Goal: Information Seeking & Learning: Learn about a topic

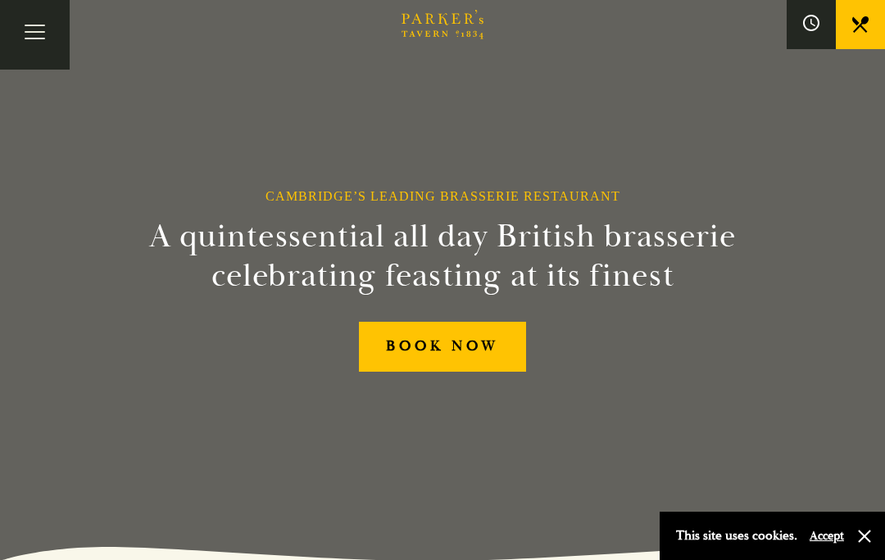
click at [818, 542] on button "Accept" at bounding box center [827, 537] width 34 height 16
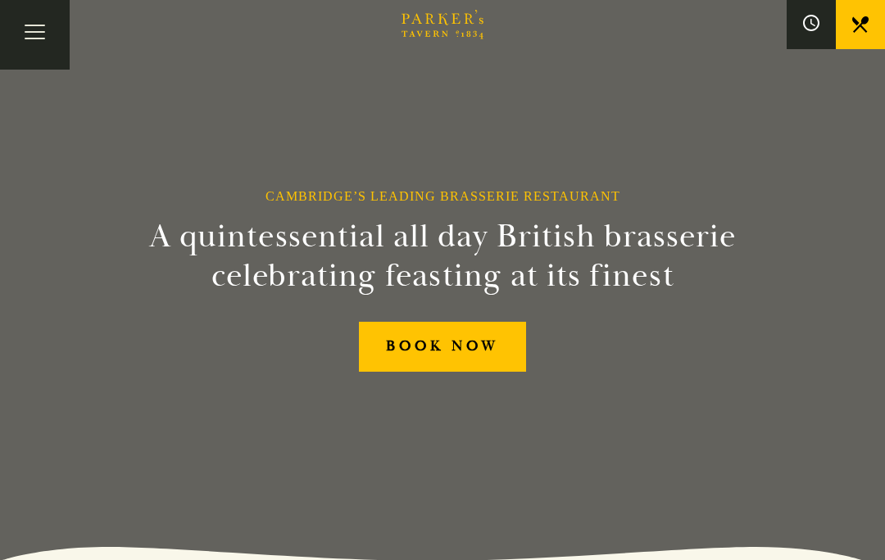
click at [43, 29] on button "Toggle navigation" at bounding box center [35, 35] width 70 height 70
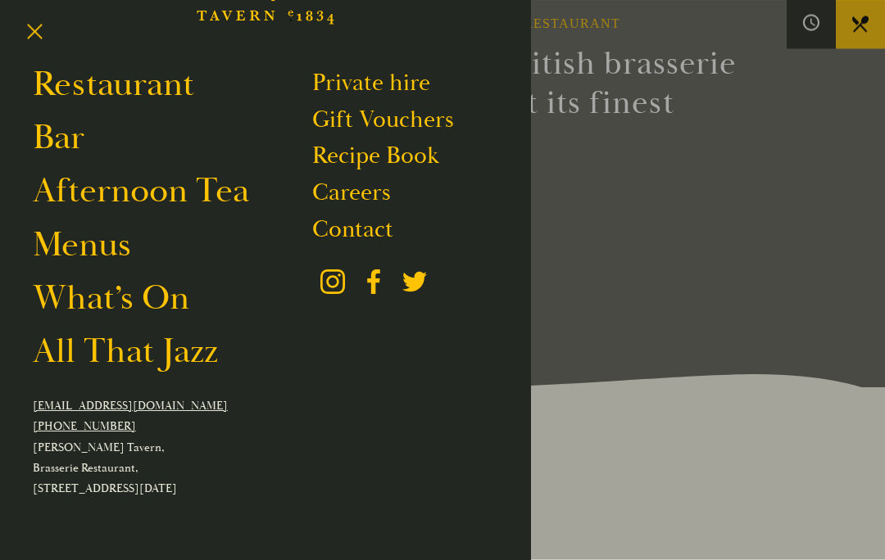
scroll to position [173, 0]
click at [101, 255] on link "Menus" at bounding box center [82, 246] width 98 height 44
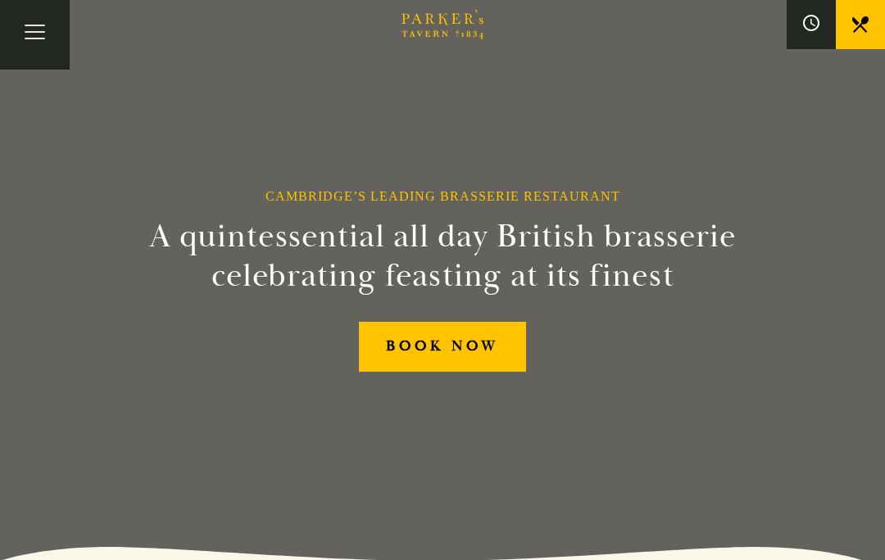
click at [46, 32] on button "Toggle navigation" at bounding box center [35, 35] width 70 height 70
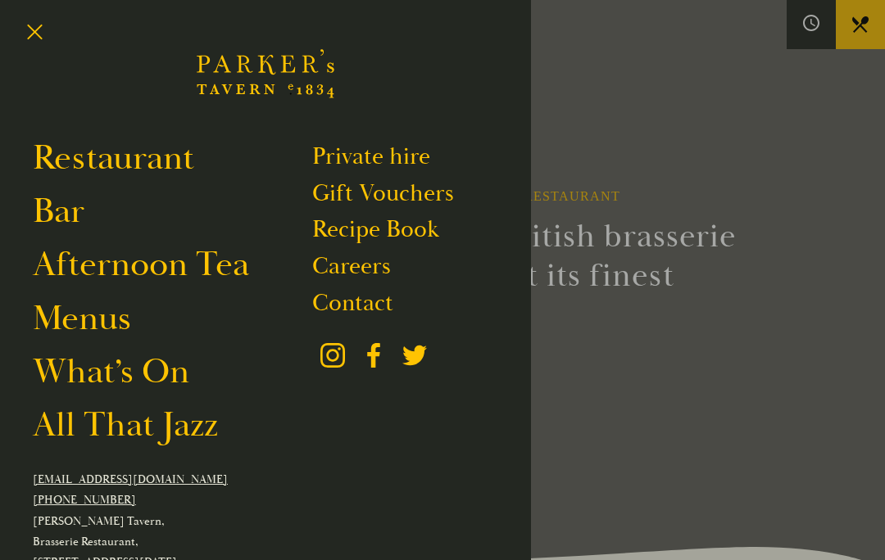
click at [170, 265] on link "Afternoon Tea" at bounding box center [141, 265] width 216 height 44
click at [161, 383] on link "What’s On" at bounding box center [111, 372] width 157 height 44
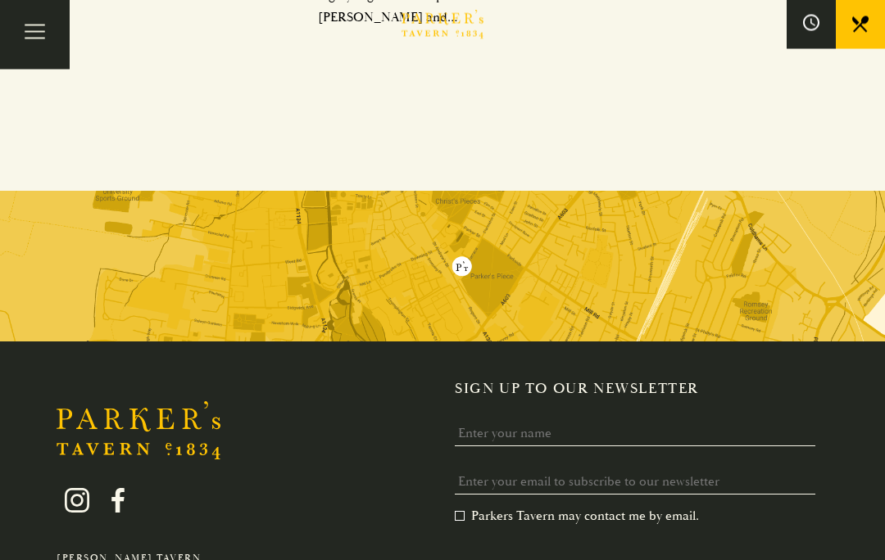
scroll to position [1152, 0]
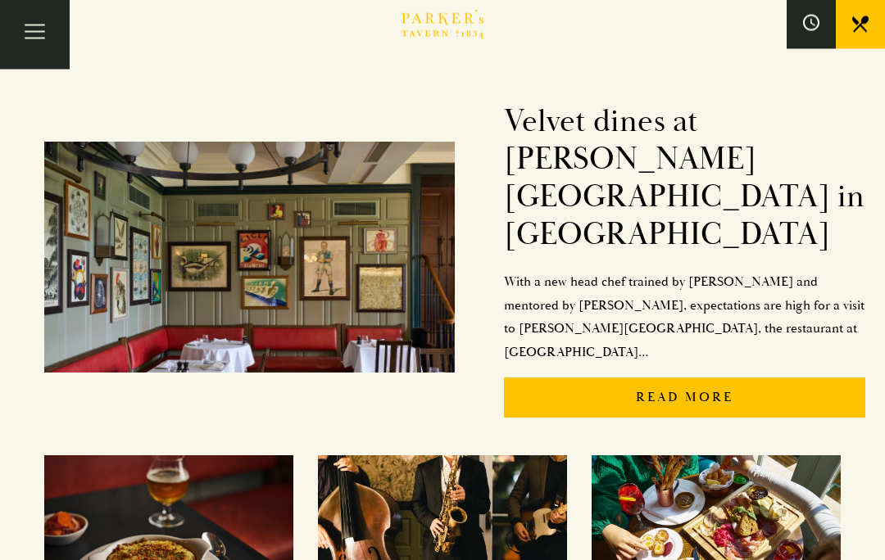
scroll to position [301, 0]
click at [543, 275] on p "With a new head chef trained by Marco Pierre White and mentored by Albert Roux,…" at bounding box center [684, 317] width 361 height 94
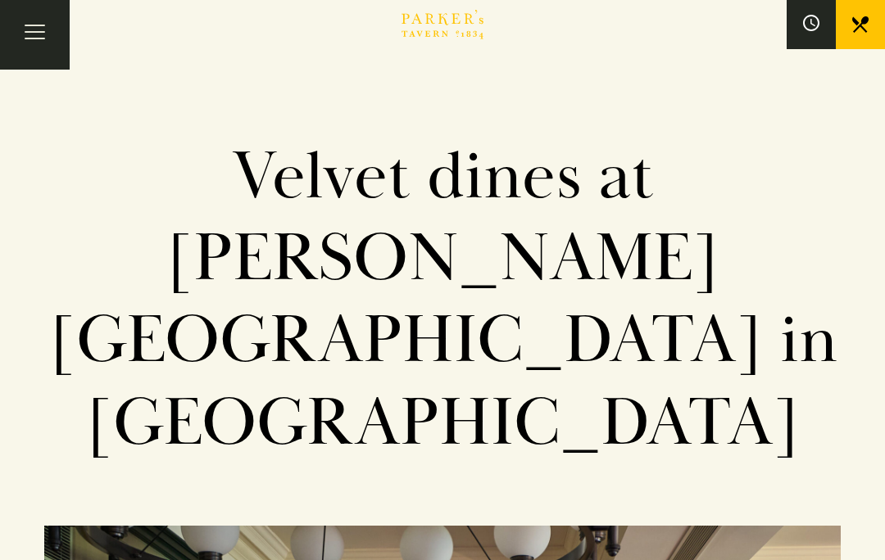
click at [837, 302] on div "Velvet dines at [PERSON_NAME][GEOGRAPHIC_DATA] in [GEOGRAPHIC_DATA]" at bounding box center [443, 263] width 836 height 526
click at [39, 34] on button "Toggle navigation" at bounding box center [35, 35] width 70 height 70
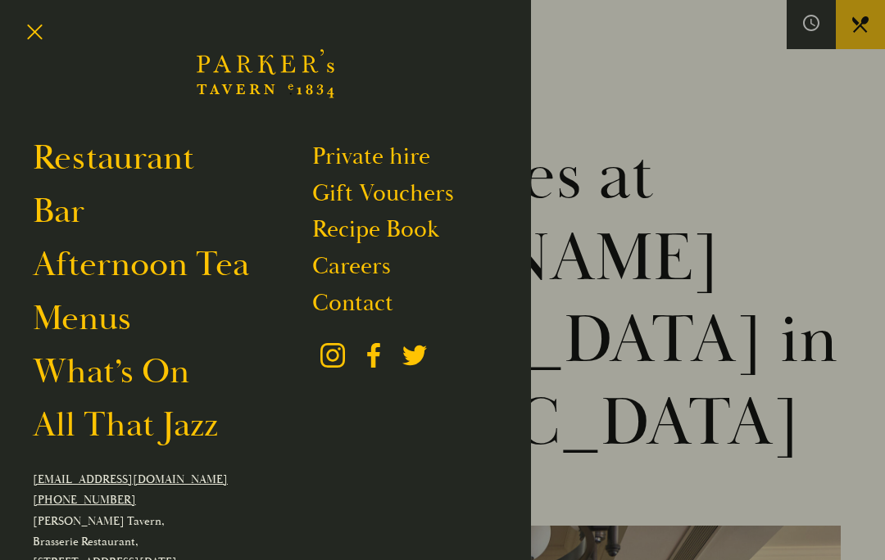
click at [363, 298] on link "Contact" at bounding box center [352, 302] width 81 height 29
click at [92, 327] on link "Menus" at bounding box center [82, 319] width 98 height 44
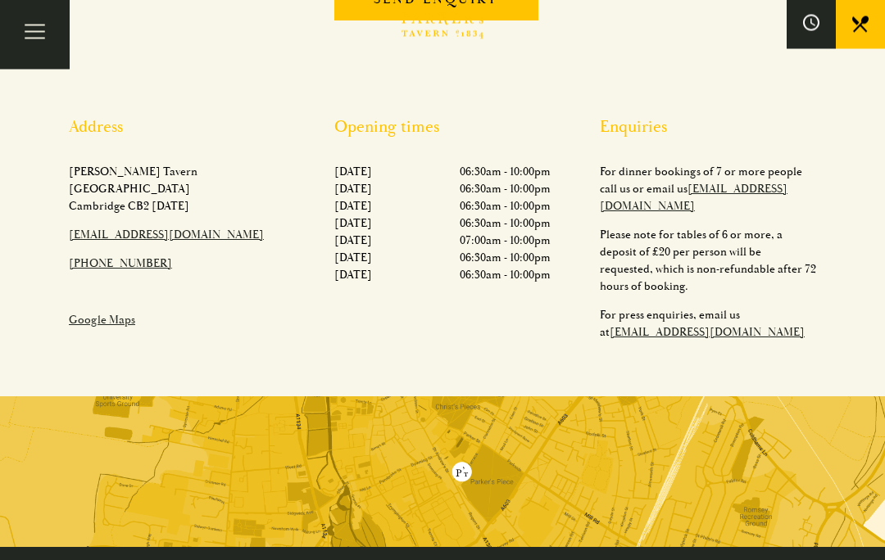
scroll to position [576, 0]
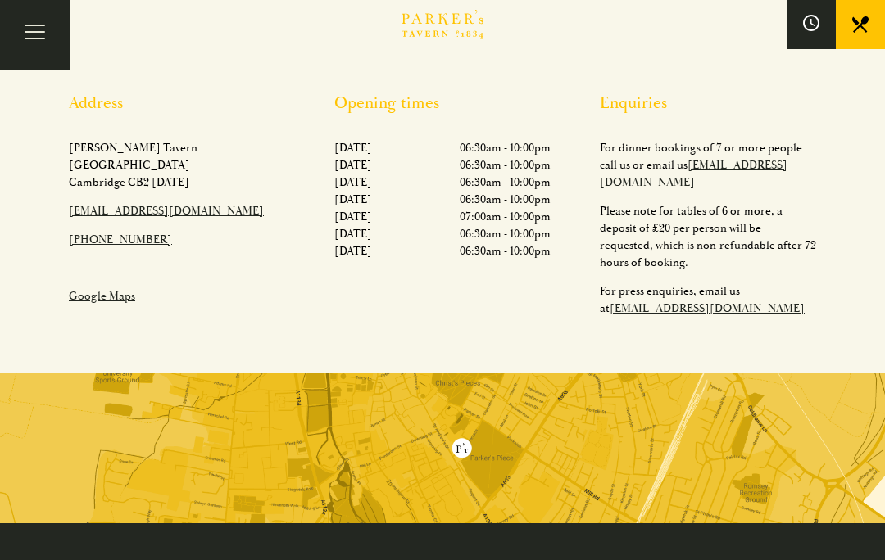
click at [461, 429] on img at bounding box center [442, 448] width 885 height 151
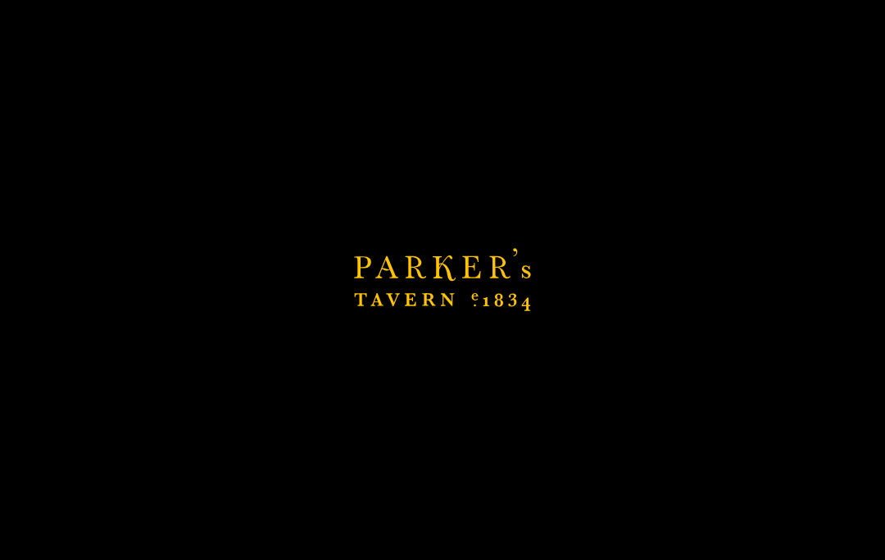
scroll to position [0, 0]
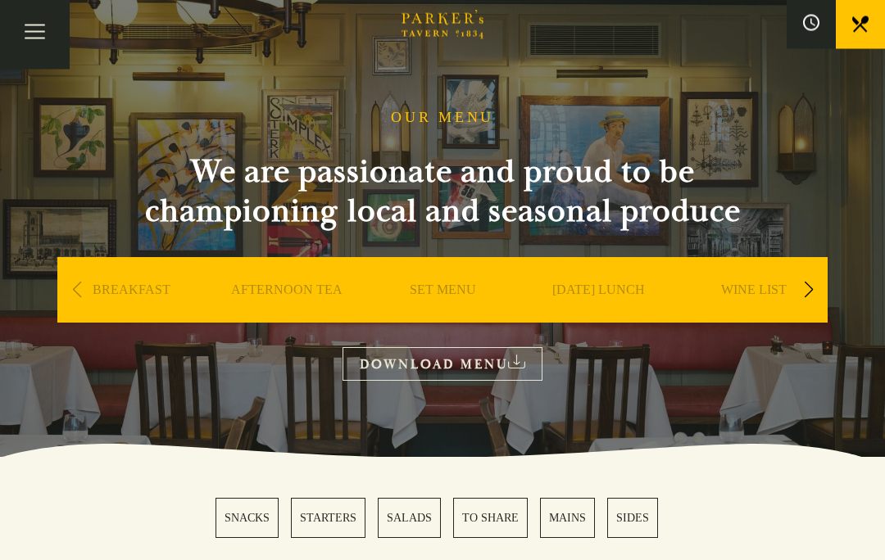
scroll to position [34, 0]
click at [453, 297] on link "SET MENU" at bounding box center [443, 315] width 66 height 66
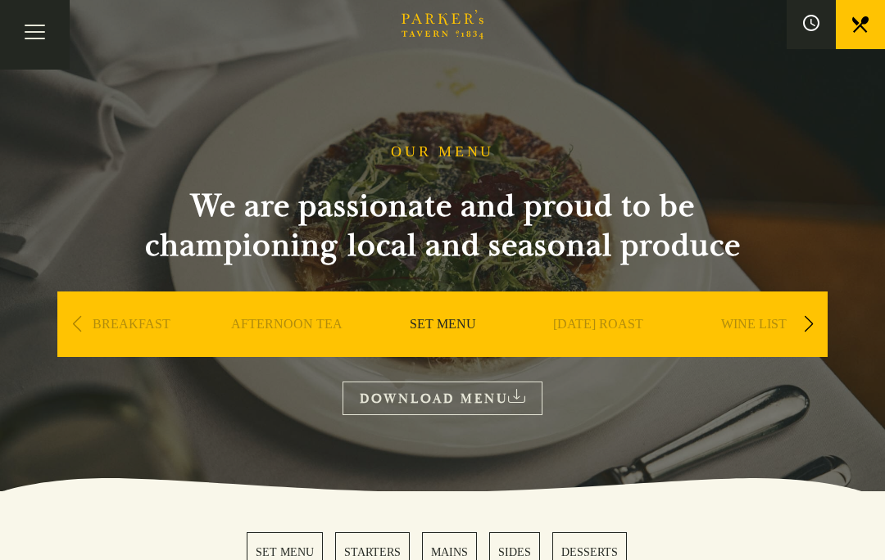
click at [295, 325] on link "AFTERNOON TEA" at bounding box center [286, 349] width 111 height 66
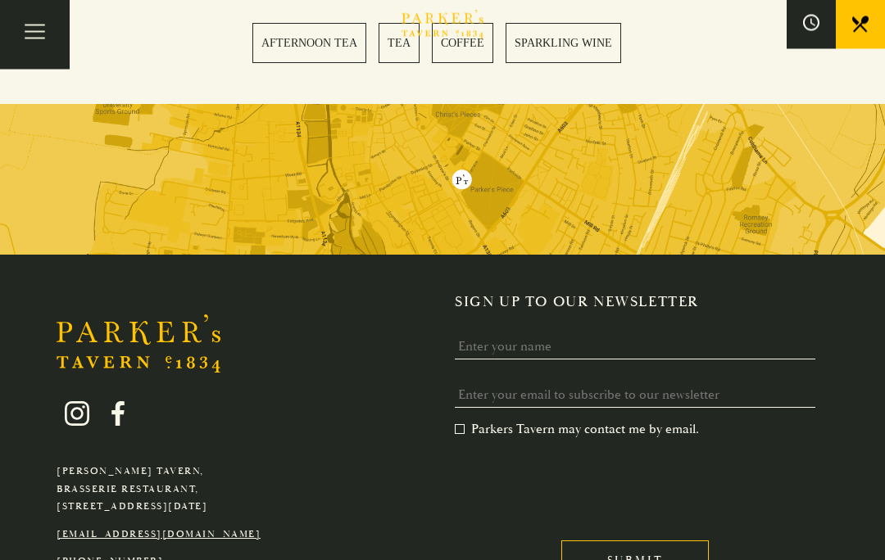
scroll to position [4039, 0]
